Goal: Task Accomplishment & Management: Complete application form

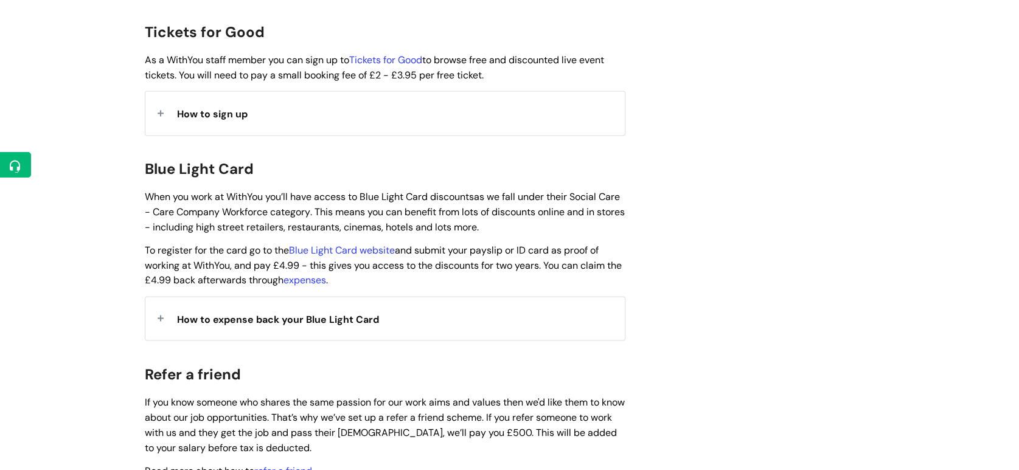
scroll to position [1164, 0]
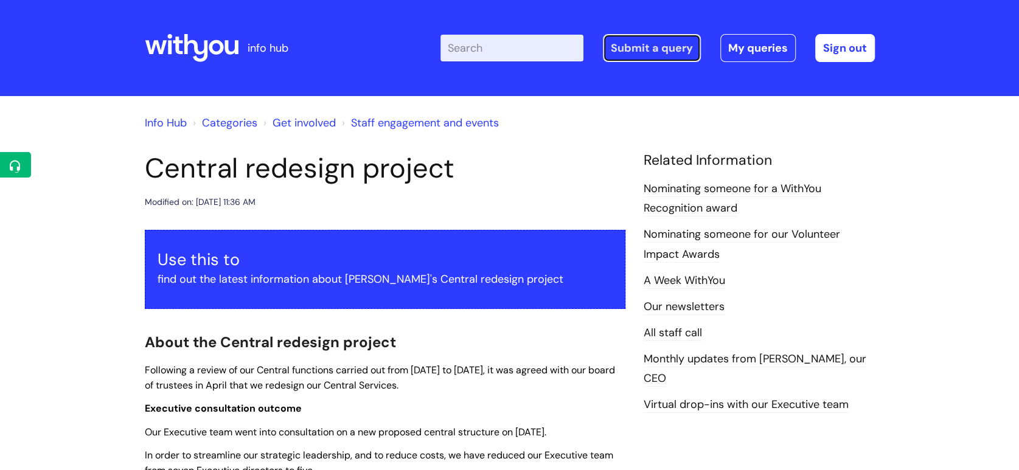
click at [679, 44] on link "Submit a query" at bounding box center [652, 48] width 98 height 28
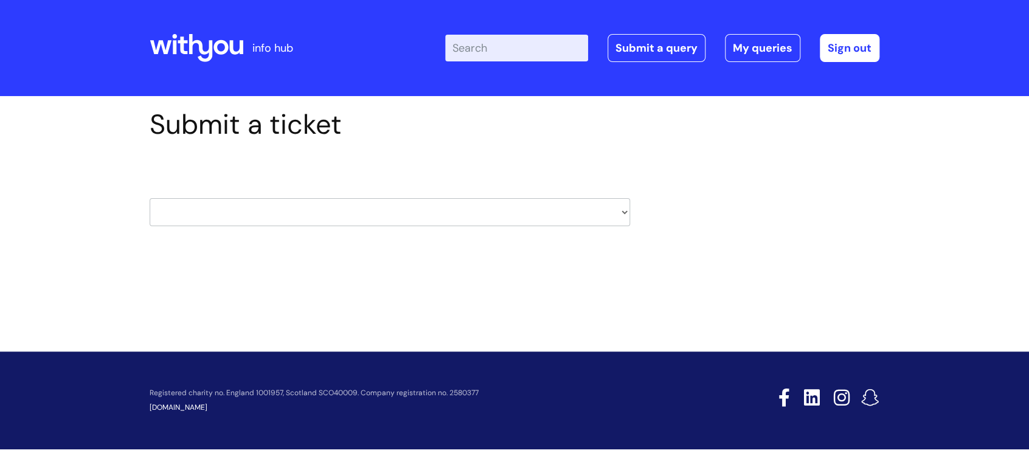
click at [309, 216] on select "HR / People IT and Support Clinical Drug Alerts Finance Accounts Data Support T…" at bounding box center [390, 212] width 481 height 28
select select "systems"
click at [150, 198] on select "HR / People IT and Support Clinical Drug Alerts Finance Accounts Data Support T…" at bounding box center [390, 212] width 481 height 28
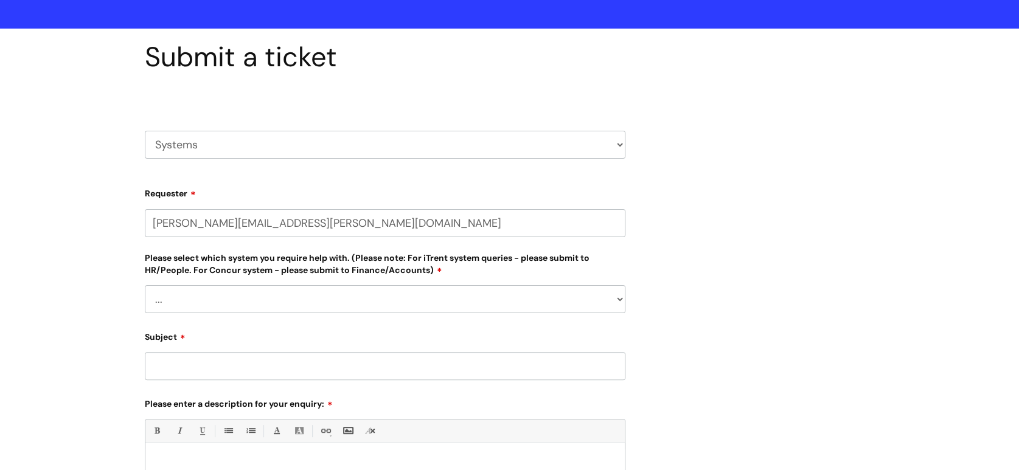
scroll to position [76, 0]
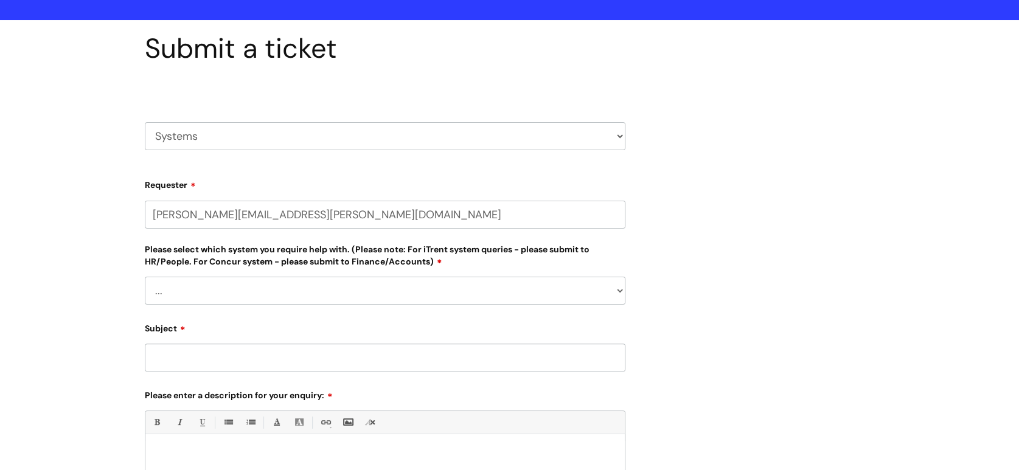
click at [248, 295] on select "... [PERSON_NAME] Helpdesk [DATE][DOMAIN_NAME] Nebula fault ILLY CarePath fault…" at bounding box center [385, 291] width 481 height 28
select select "Something else"
click at [145, 277] on select "... [PERSON_NAME] Helpdesk [DATE][DOMAIN_NAME] Nebula fault ILLY CarePath fault…" at bounding box center [385, 291] width 481 height 28
click at [263, 133] on select "HR / People IT and Support Clinical Drug Alerts Finance Accounts Data Support T…" at bounding box center [385, 136] width 481 height 28
select select "it_and_support"
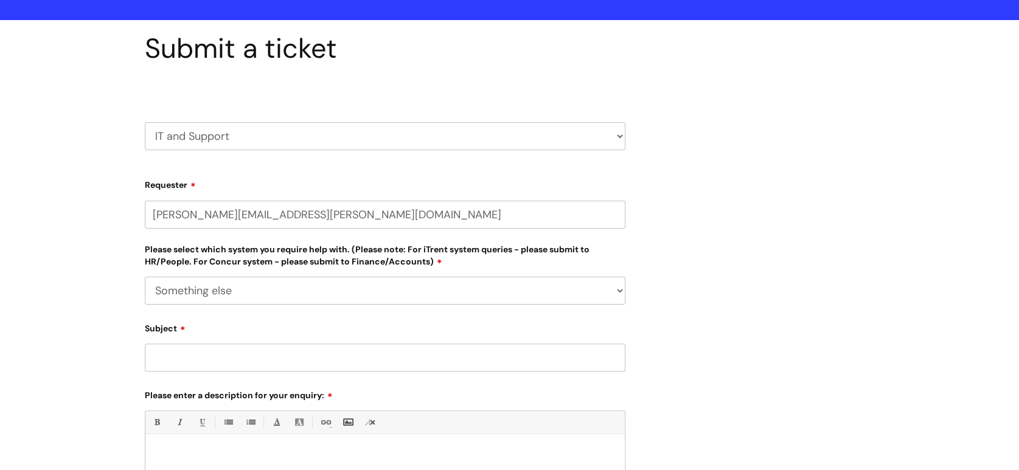
click at [145, 122] on select "HR / People IT and Support Clinical Drug Alerts Finance Accounts Data Support T…" at bounding box center [385, 136] width 481 height 28
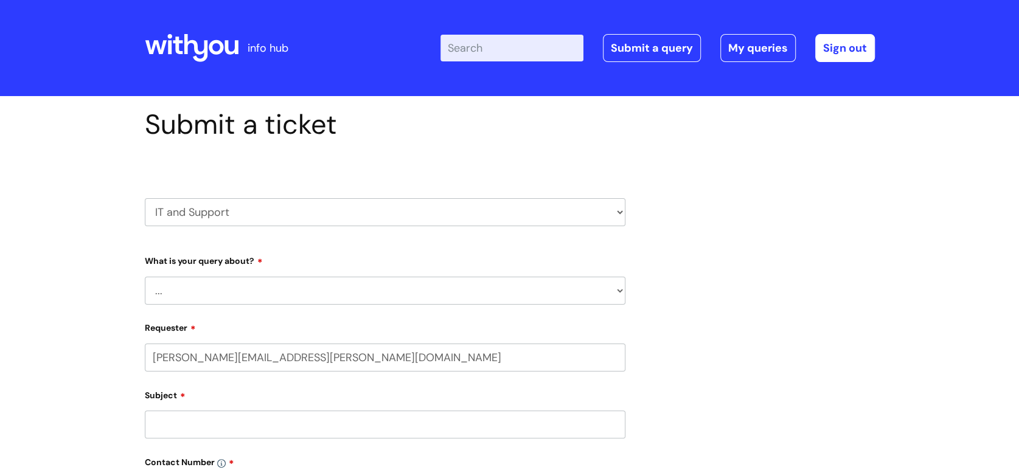
drag, startPoint x: 0, startPoint y: 0, endPoint x: 219, endPoint y: 292, distance: 364.9
click at [219, 292] on select "... Mobile Phone Reset & MFA Accounts, Starters and Leavers IT Hardware issue I…" at bounding box center [385, 291] width 481 height 28
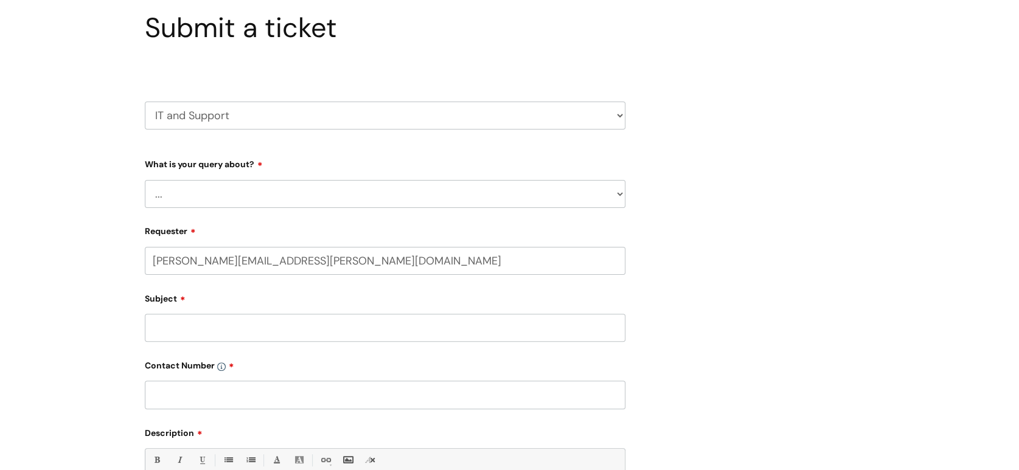
scroll to position [97, 0]
click at [220, 185] on select "... Mobile Phone Reset & MFA Accounts, Starters and Leavers IT Hardware issue I…" at bounding box center [385, 193] width 481 height 28
select select "Something Else"
click at [145, 179] on select "... Mobile Phone Reset & MFA Accounts, Starters and Leavers IT Hardware issue I…" at bounding box center [385, 193] width 481 height 28
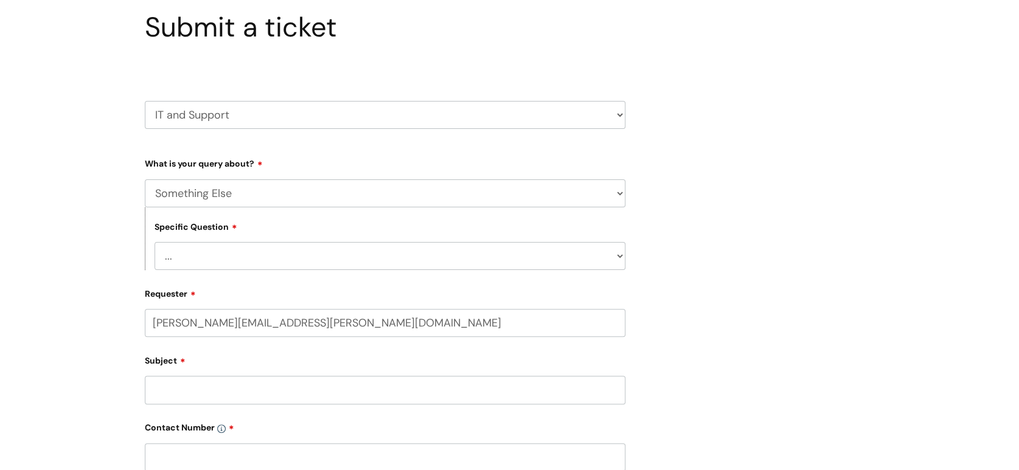
click at [227, 386] on input "Subject" at bounding box center [385, 390] width 481 height 28
click at [255, 257] on select "... My problem is not listed" at bounding box center [389, 256] width 471 height 28
select select "My problem is not listed"
click at [154, 243] on select "... My problem is not listed" at bounding box center [389, 256] width 471 height 28
click at [214, 404] on input "Subject" at bounding box center [385, 390] width 481 height 28
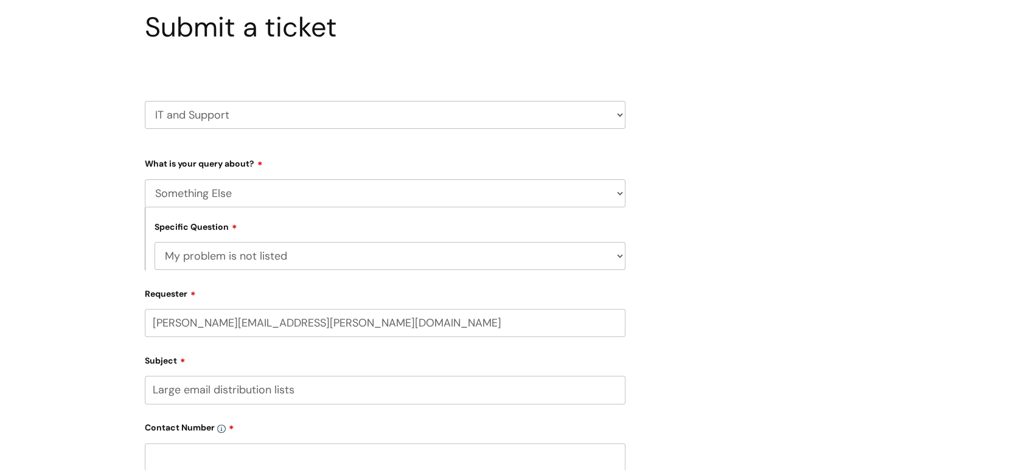
scroll to position [173, 0]
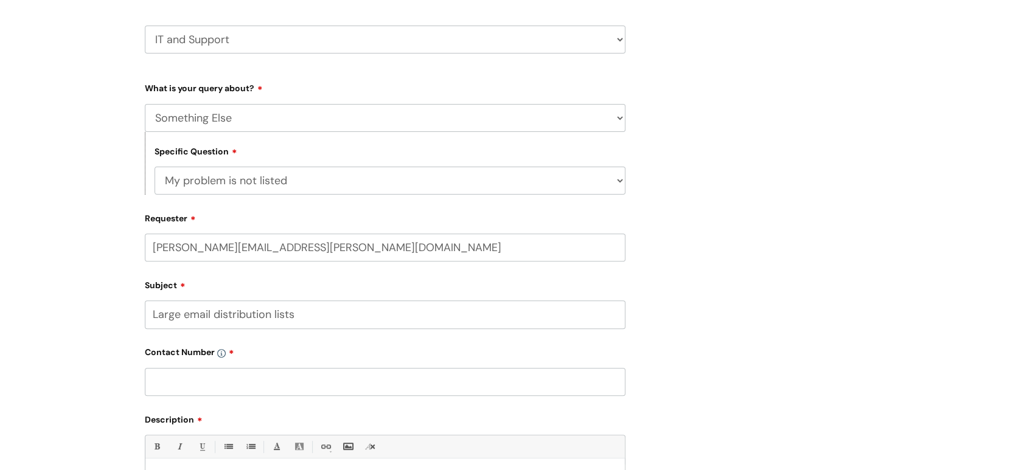
drag, startPoint x: 165, startPoint y: 316, endPoint x: 139, endPoint y: 322, distance: 27.0
click at [139, 322] on div "Submit a ticket HR / People IT and Support Clinical Drug Alerts Finance Account…" at bounding box center [385, 300] width 499 height 729
click at [380, 318] on input "Permission management of email distribution lists" at bounding box center [385, 314] width 481 height 28
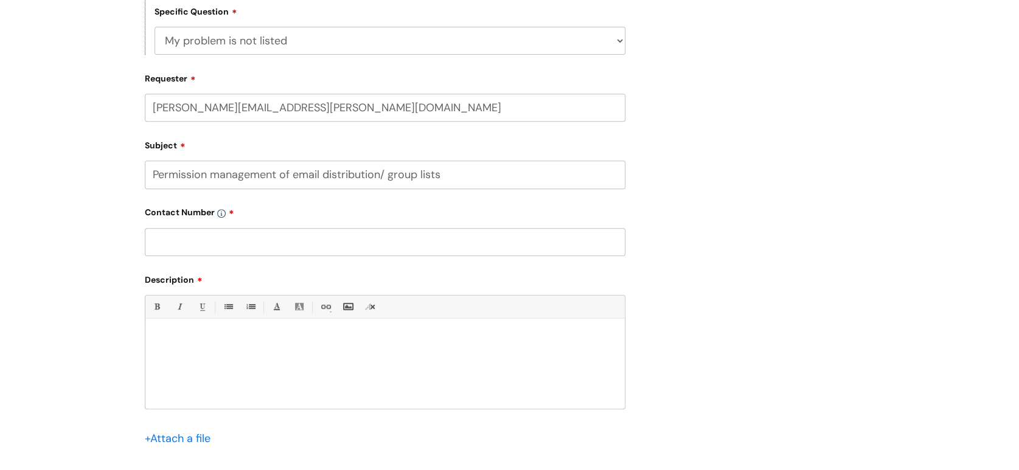
scroll to position [313, 0]
type input "Permission management of email distribution/ group lists"
click at [307, 245] on input "text" at bounding box center [385, 241] width 481 height 28
type input "07506747593"
click at [272, 344] on p at bounding box center [384, 338] width 461 height 11
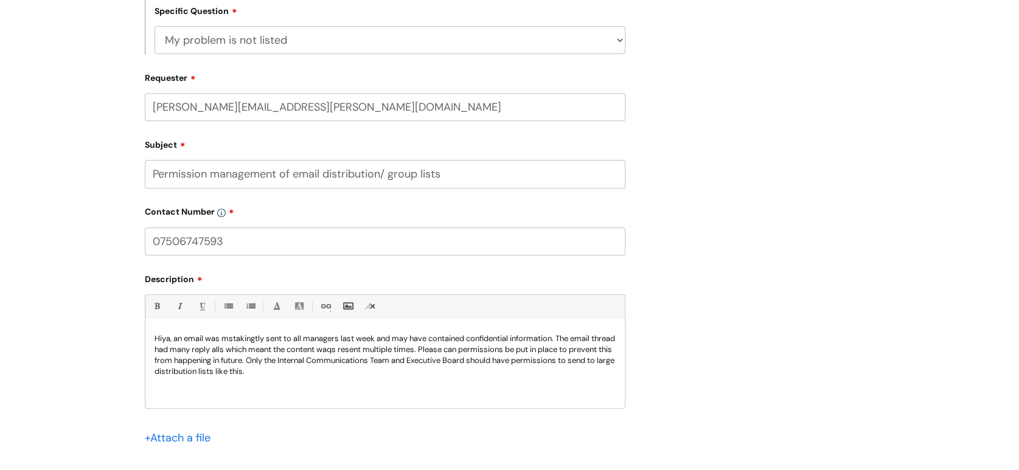
click at [362, 354] on p "Hiya, an email was mstakingtly sent to all managers last week and may have cont…" at bounding box center [384, 355] width 461 height 44
click at [245, 346] on p "Hiya, an email was mstakingtly sent to all managers last week and may have cont…" at bounding box center [384, 355] width 461 height 44
click at [320, 375] on p "Hiya, an email was mistakenly sent to all managers last week and may have conta…" at bounding box center [384, 355] width 461 height 44
click at [518, 363] on p "Hiya, an email was mistakenly sent to all managers last week and may have conta…" at bounding box center [384, 355] width 461 height 44
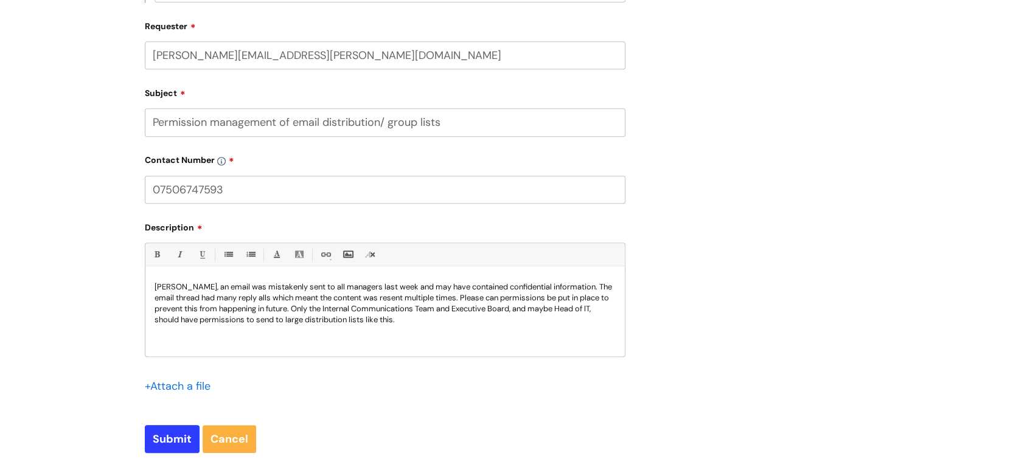
scroll to position [366, 0]
click at [184, 441] on input "Submit" at bounding box center [172, 438] width 55 height 28
type input "Please Wait..."
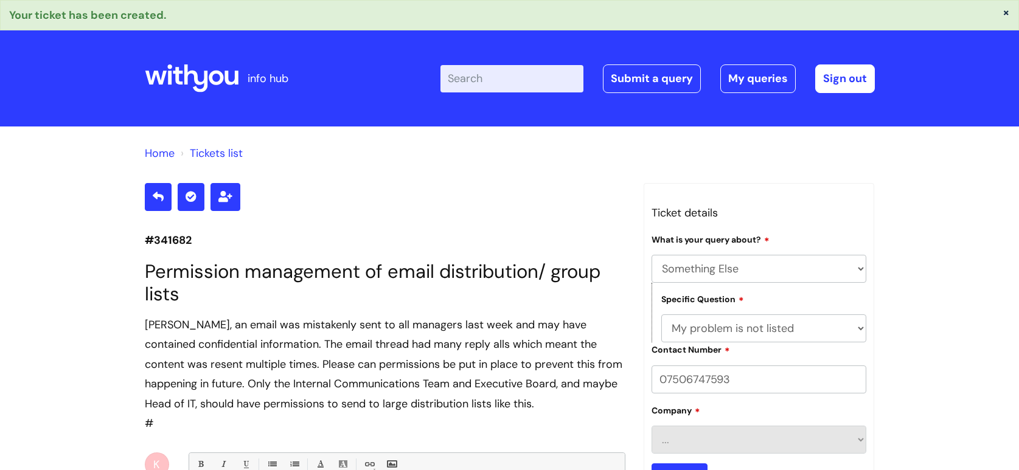
select select "Something Else"
select select "My problem is not listed"
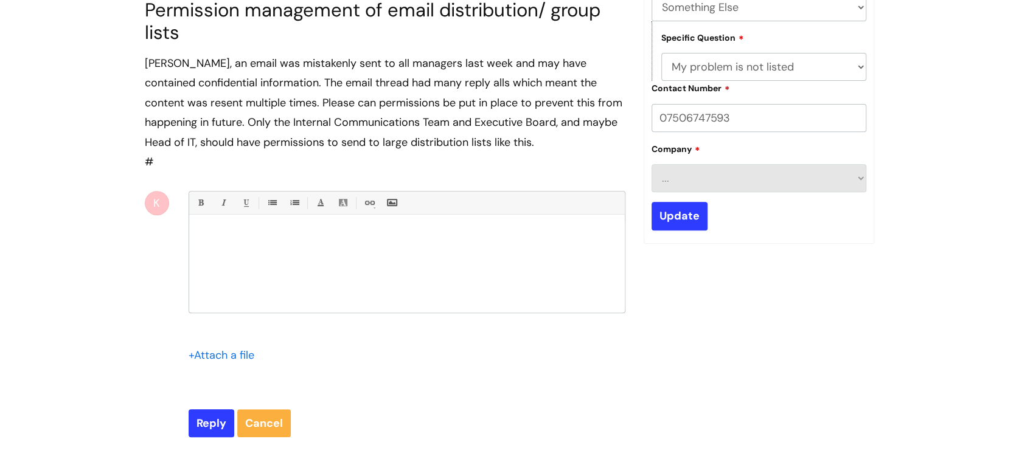
scroll to position [262, 0]
